Goal: Task Accomplishment & Management: Use online tool/utility

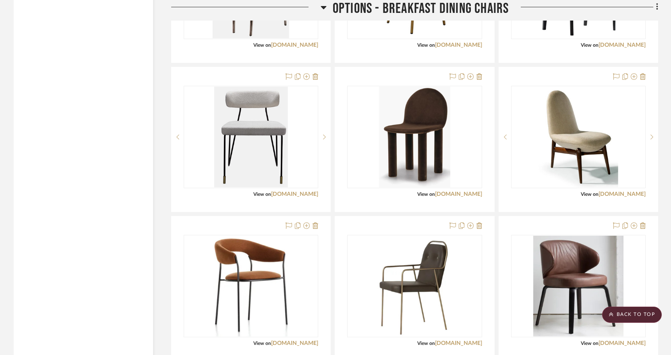
scroll to position [1405, 0]
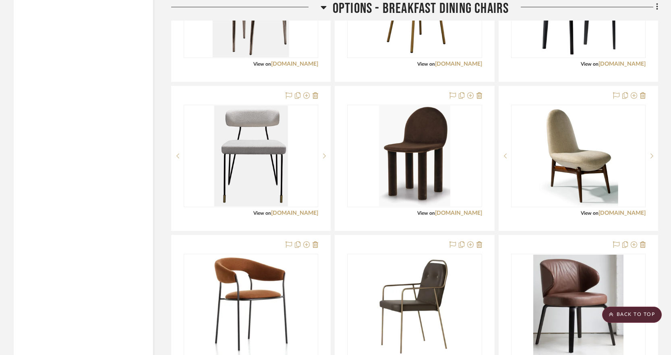
click at [322, 9] on icon at bounding box center [324, 7] width 6 height 10
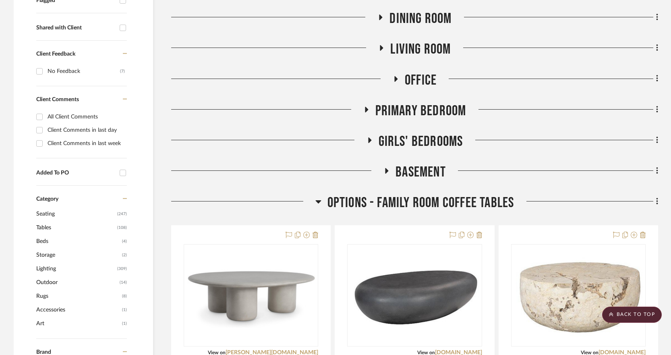
scroll to position [299, 0]
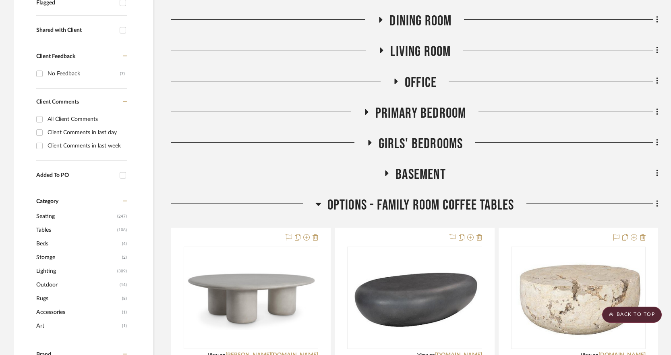
click at [322, 202] on h3 "OPTIONS - FAMILY ROOM COFFEE TABLES" at bounding box center [415, 205] width 199 height 17
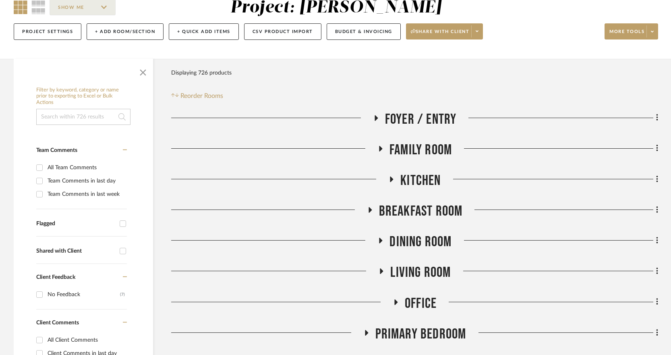
scroll to position [77, 0]
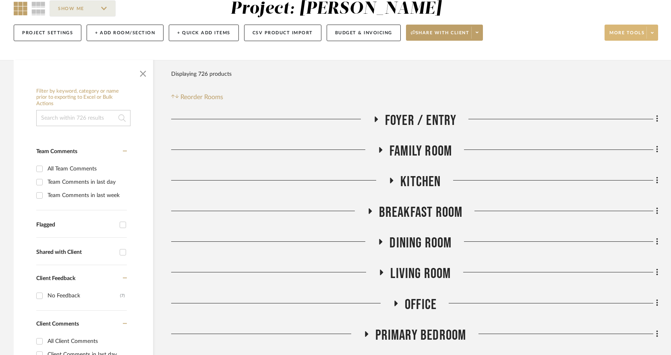
click at [651, 30] on span at bounding box center [652, 33] width 11 height 12
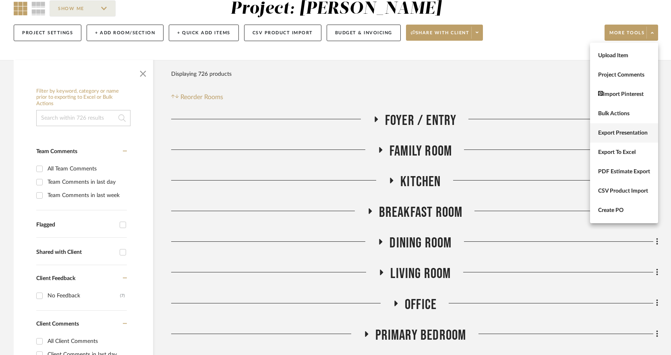
click at [618, 134] on span "Export Presentation" at bounding box center [625, 133] width 52 height 7
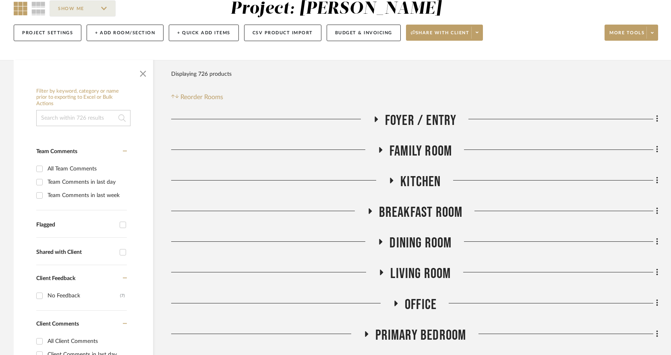
scroll to position [198, 0]
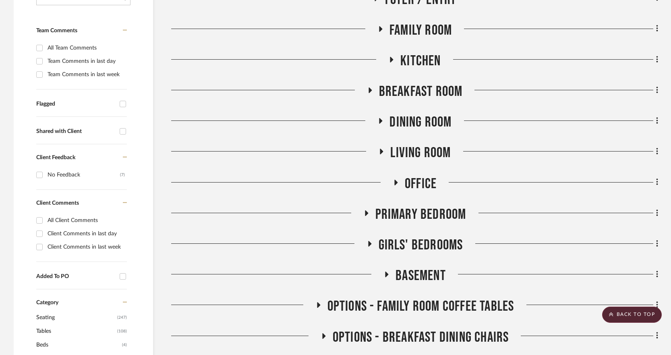
click at [384, 270] on h3 "BASEMENT" at bounding box center [415, 275] width 62 height 17
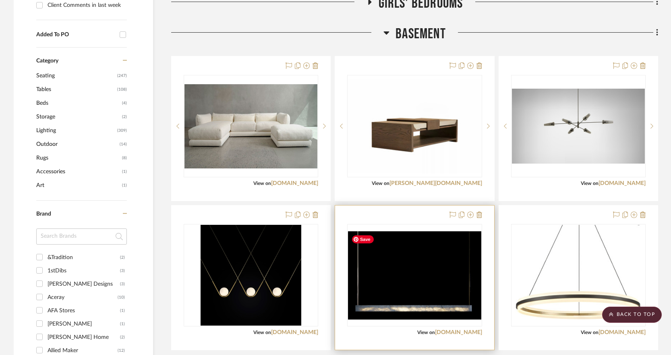
scroll to position [521, 0]
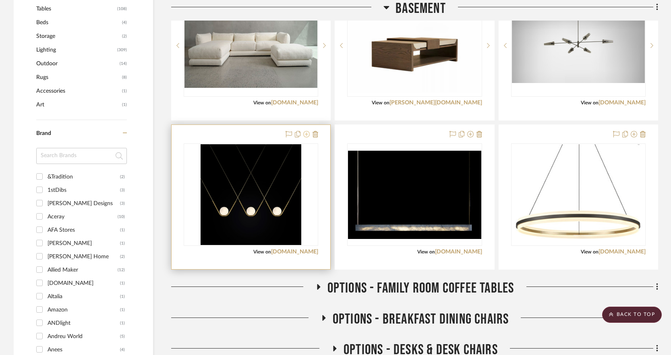
click at [306, 133] on icon at bounding box center [307, 134] width 6 height 6
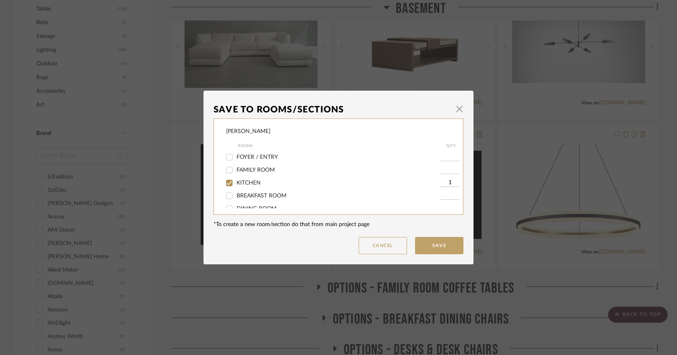
scroll to position [81, 0]
drag, startPoint x: 251, startPoint y: 190, endPoint x: 266, endPoint y: 195, distance: 15.4
click at [251, 191] on span "BASEMENT" at bounding box center [252, 193] width 30 height 6
click at [236, 191] on input "BASEMENT" at bounding box center [229, 192] width 13 height 13
checkbox input "false"
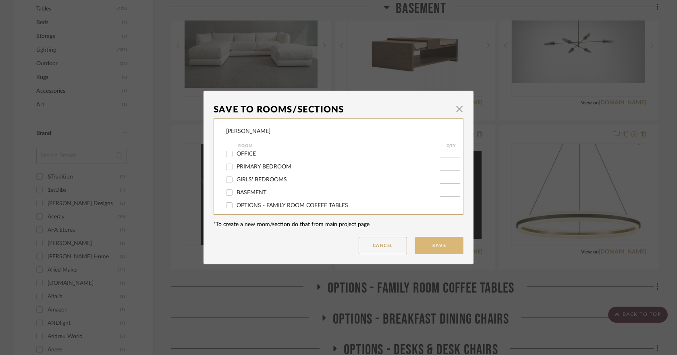
click at [422, 247] on button "Save" at bounding box center [439, 245] width 48 height 17
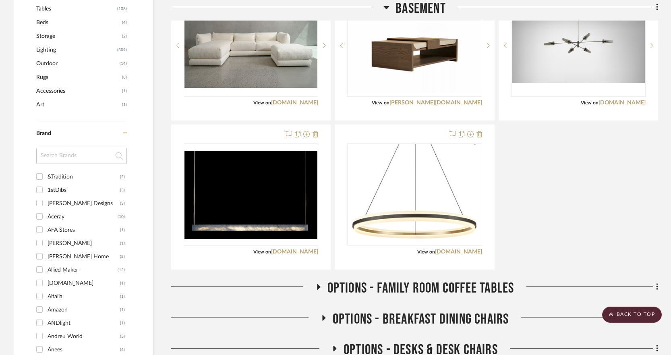
scroll to position [319, 0]
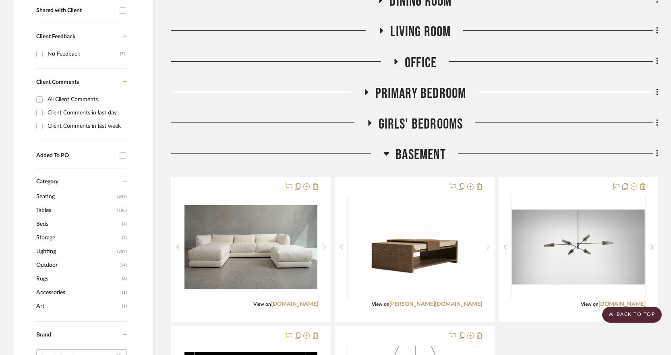
click at [386, 154] on icon at bounding box center [387, 153] width 6 height 3
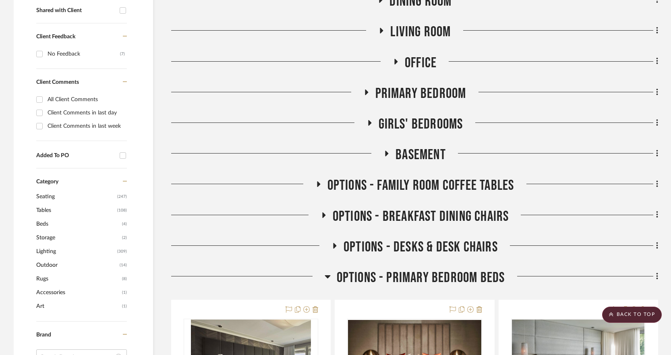
click at [369, 124] on icon at bounding box center [369, 123] width 3 height 6
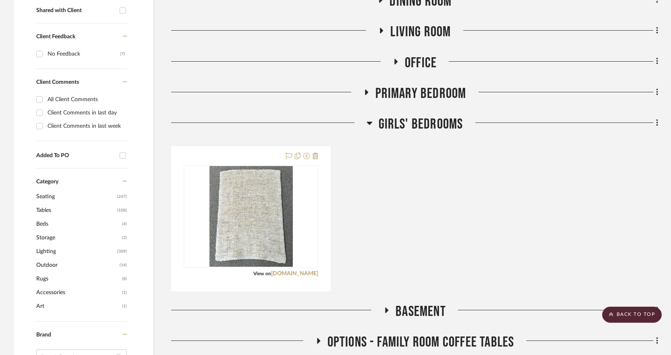
click at [367, 93] on icon at bounding box center [366, 92] width 3 height 6
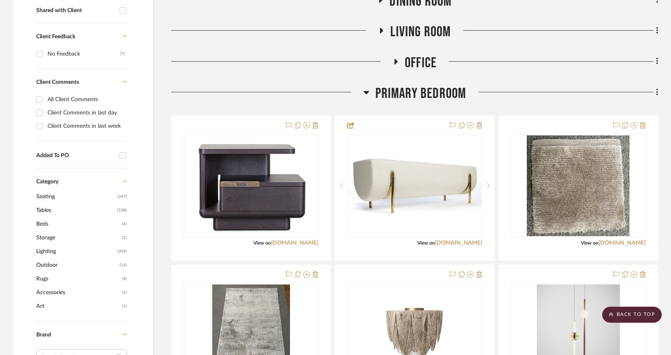
click at [367, 93] on icon at bounding box center [367, 92] width 6 height 3
